Goal: Use online tool/utility

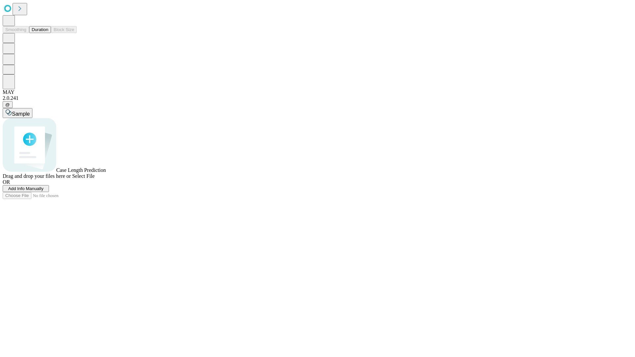
click at [48, 33] on button "Duration" at bounding box center [40, 29] width 22 height 7
click at [44, 191] on span "Add Info Manually" at bounding box center [25, 188] width 35 height 5
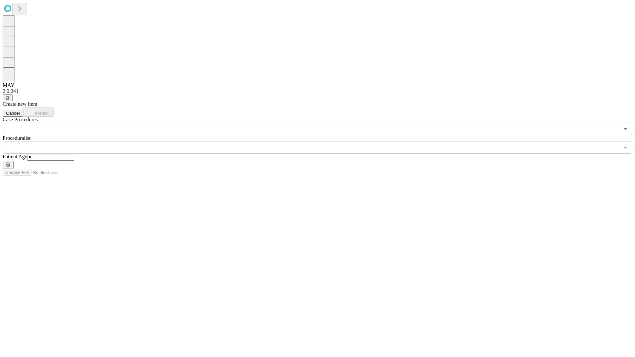
type input "*"
click at [322, 141] on input "text" at bounding box center [311, 147] width 617 height 13
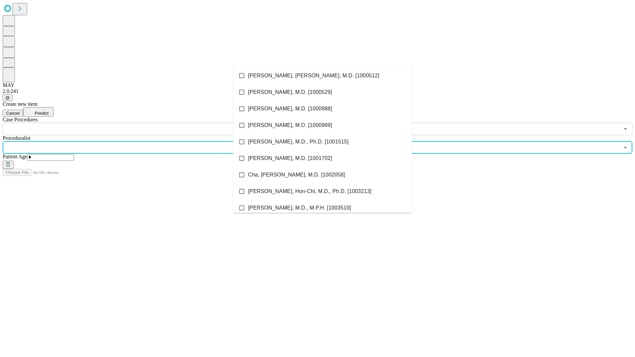
click at [323, 76] on li "[PERSON_NAME], [PERSON_NAME], M.D. [1000512]" at bounding box center [322, 75] width 179 height 17
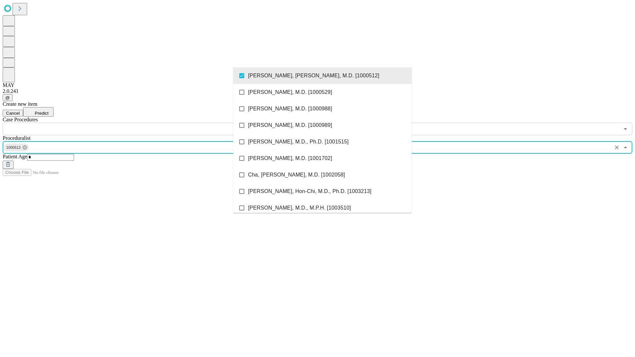
click at [139, 123] on input "text" at bounding box center [311, 129] width 617 height 13
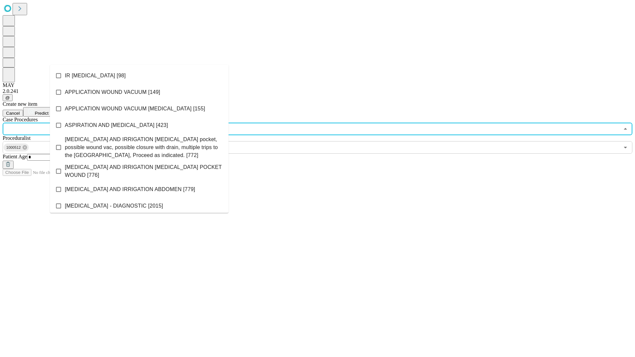
click at [139, 76] on li "IR [MEDICAL_DATA] [98]" at bounding box center [139, 75] width 179 height 17
click at [48, 111] on span "Predict" at bounding box center [42, 113] width 14 height 5
